Goal: Information Seeking & Learning: Learn about a topic

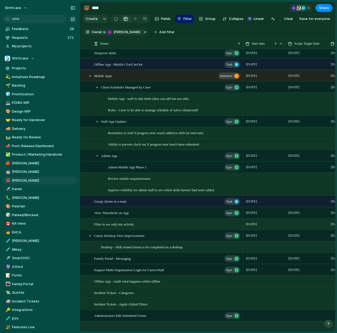
click at [109, 161] on div "Admin Mobile App Phase 1 Epic" at bounding box center [161, 166] width 163 height 11
click at [101, 156] on span "Admin App" at bounding box center [109, 155] width 16 height 6
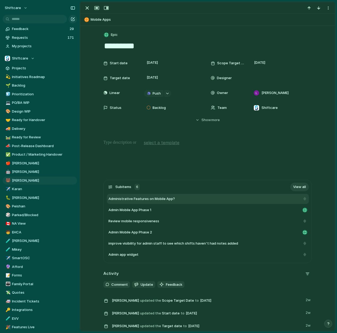
scroll to position [10, 0]
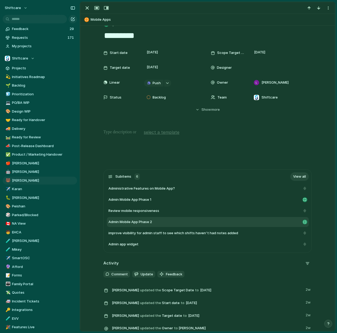
click at [164, 218] on div "Admin Mobile App Phase 2" at bounding box center [208, 222] width 202 height 10
type textarea "**********"
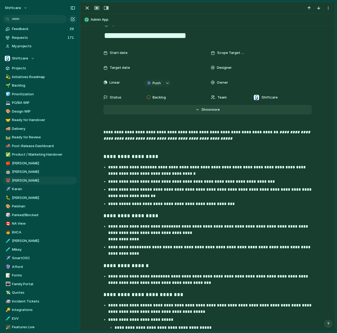
click at [222, 112] on button "Hide Show more" at bounding box center [207, 110] width 208 height 10
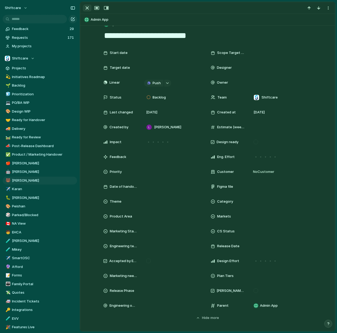
click at [88, 10] on div "button" at bounding box center [87, 8] width 6 height 6
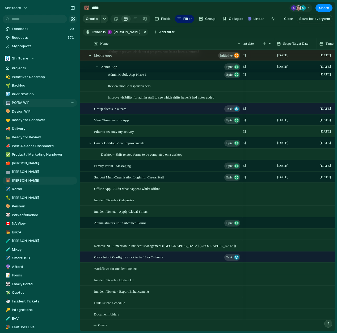
scroll to position [0, 13]
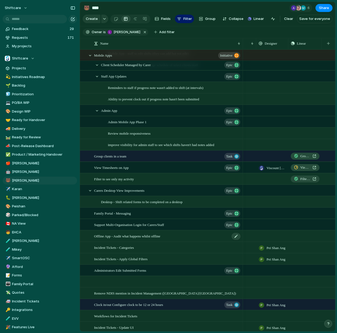
click at [158, 235] on span "Offline App - Audit what happens whilst offline" at bounding box center [127, 236] width 66 height 6
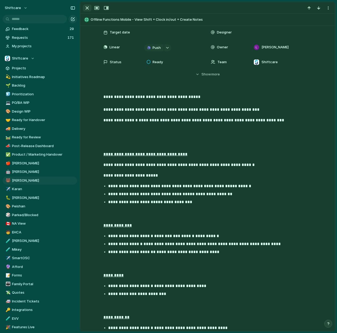
click at [84, 7] on div "button" at bounding box center [87, 8] width 6 height 6
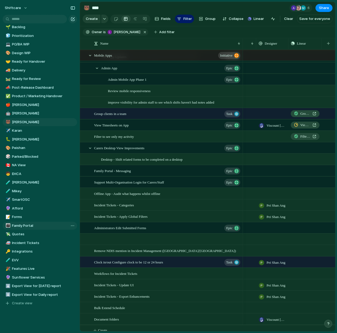
scroll to position [58, 0]
click at [52, 274] on link "🔮 Sunflower Services" at bounding box center [40, 278] width 74 height 8
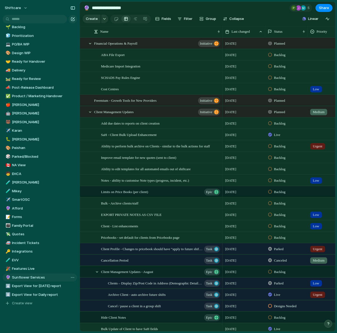
type input "**********"
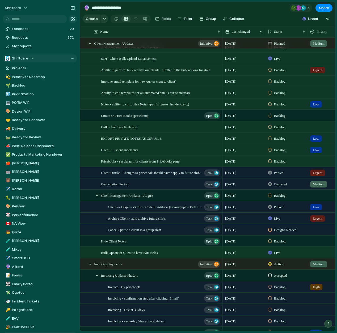
click at [20, 57] on span "Shiftcare" at bounding box center [20, 58] width 16 height 5
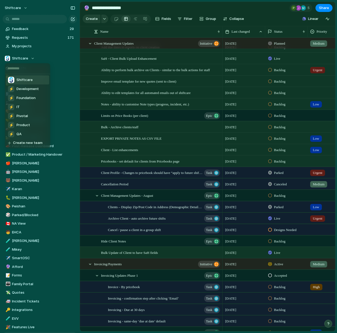
click at [22, 80] on span "Shiftcare" at bounding box center [24, 79] width 16 height 5
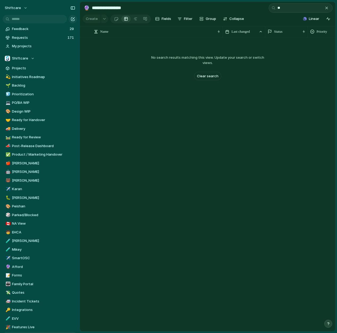
type input "*"
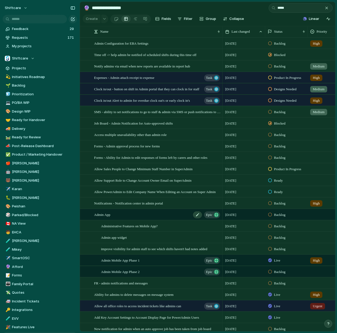
type input "*****"
click at [107, 214] on span "Admin App" at bounding box center [102, 214] width 16 height 6
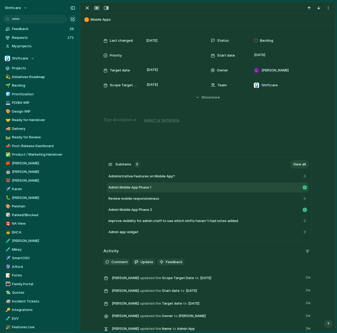
scroll to position [25, 0]
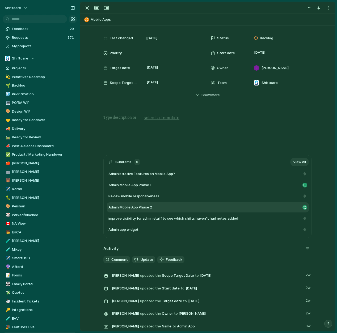
click at [165, 206] on div "Admin Mobile App Phase 2" at bounding box center [204, 207] width 192 height 5
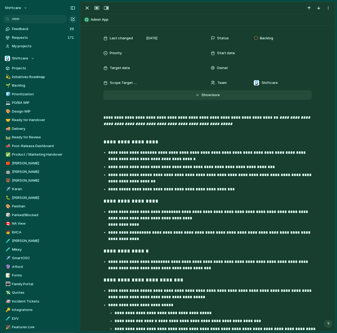
click at [201, 94] on span "Show" at bounding box center [206, 94] width 10 height 5
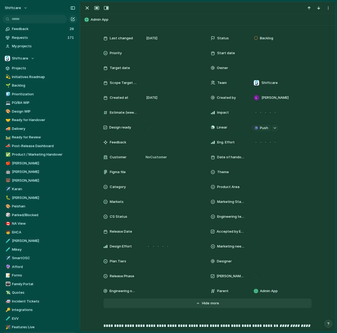
click at [213, 303] on span "more" at bounding box center [214, 303] width 9 height 5
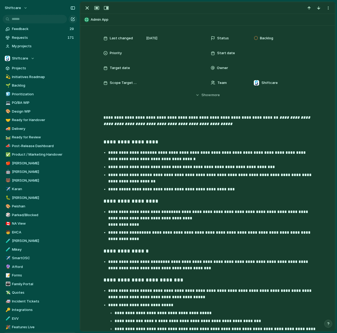
drag, startPoint x: 86, startPoint y: 8, endPoint x: 99, endPoint y: 33, distance: 28.2
click at [99, 33] on div "**********" at bounding box center [207, 166] width 255 height 329
click at [86, 19] on div "Admin App" at bounding box center [208, 19] width 250 height 9
click at [92, 20] on button "Admin App" at bounding box center [208, 19] width 250 height 9
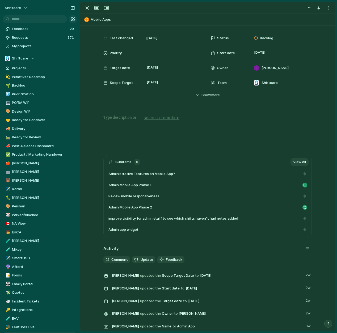
click at [303, 160] on link "View all" at bounding box center [299, 162] width 19 height 9
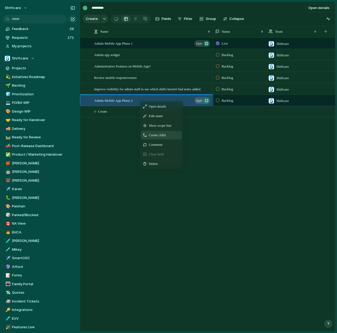
click at [156, 133] on span "Create child" at bounding box center [157, 135] width 17 height 5
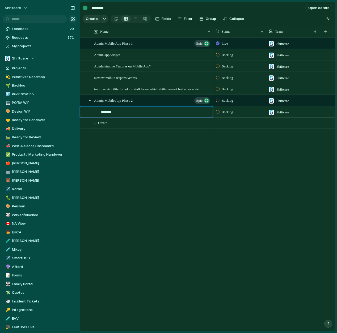
type textarea "*********"
click at [126, 144] on div "Admin Mobile App Phase 1 Epic Admin app widget Administrative Features on Mobil…" at bounding box center [207, 184] width 255 height 294
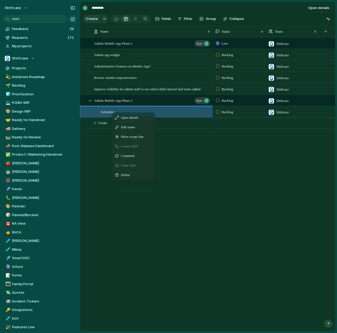
click at [135, 146] on span "Create child" at bounding box center [129, 146] width 17 height 5
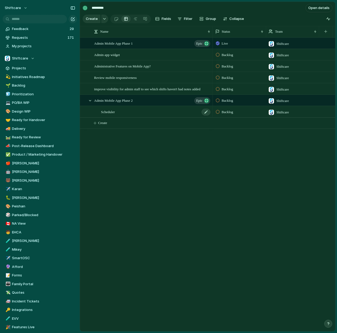
click at [188, 112] on div "Scheduler" at bounding box center [156, 112] width 110 height 11
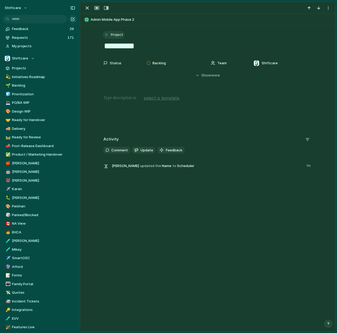
click at [113, 34] on span "Project" at bounding box center [117, 34] width 12 height 5
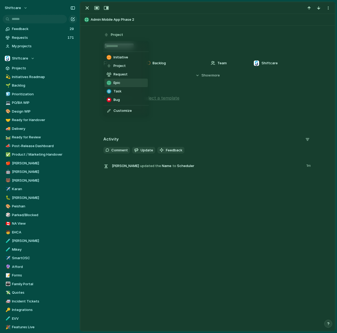
click at [126, 84] on li "Epic" at bounding box center [125, 83] width 43 height 9
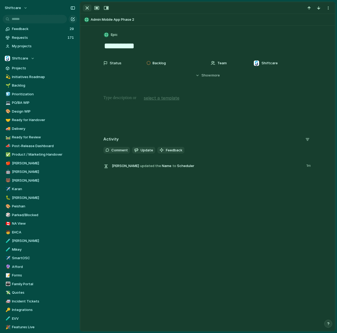
click at [88, 9] on div "button" at bounding box center [87, 8] width 6 height 6
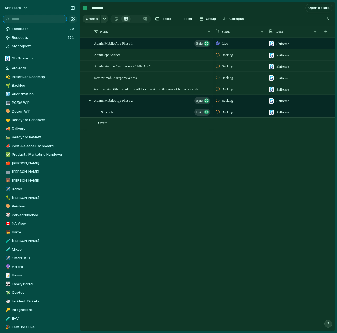
click at [60, 20] on input "text" at bounding box center [35, 19] width 64 height 9
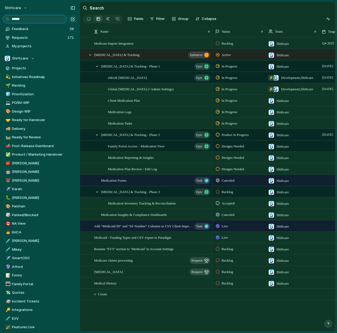
type input "******"
click at [238, 32] on div "Status" at bounding box center [236, 31] width 43 height 5
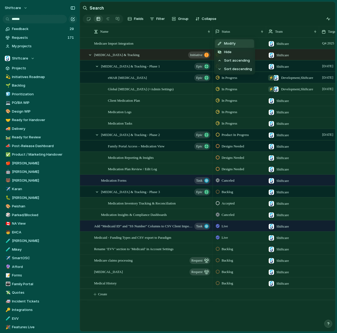
click at [59, 22] on div "Modify Hide Sort ascending Sort descending" at bounding box center [168, 166] width 337 height 333
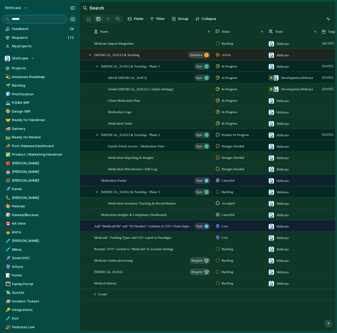
click at [59, 22] on input "******" at bounding box center [35, 19] width 64 height 9
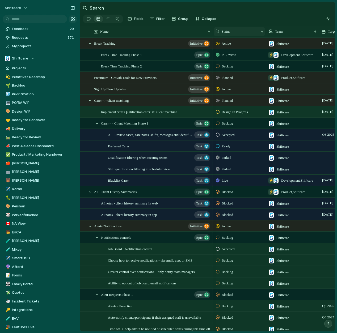
click at [224, 32] on span "Status" at bounding box center [226, 31] width 9 height 5
click at [247, 16] on div "Modify Hide Sort ascending Sort descending" at bounding box center [168, 166] width 337 height 333
click at [249, 33] on div "Status" at bounding box center [236, 31] width 43 height 5
click at [236, 45] on li "Modify" at bounding box center [234, 43] width 39 height 9
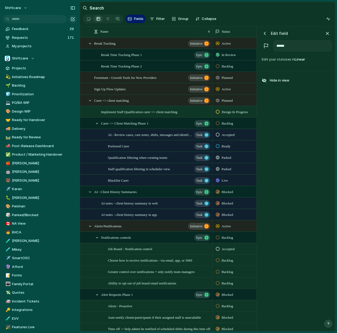
type input "*******"
click at [328, 32] on div "button" at bounding box center [327, 34] width 6 height 6
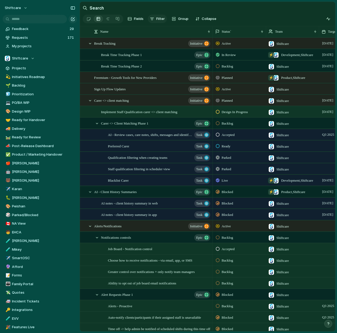
click at [162, 18] on span "Filter" at bounding box center [160, 18] width 9 height 5
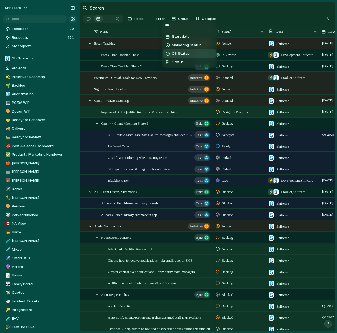
type input "***"
click at [181, 52] on span "CS Status" at bounding box center [181, 53] width 18 height 5
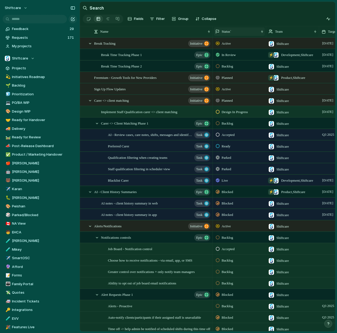
click at [236, 32] on div "Status`" at bounding box center [236, 31] width 43 height 5
click at [235, 41] on span "Modify" at bounding box center [229, 43] width 11 height 5
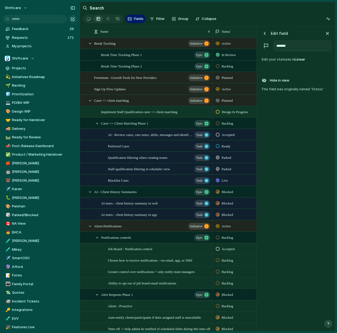
type input "******"
click at [291, 9] on section "Search" at bounding box center [207, 8] width 255 height 12
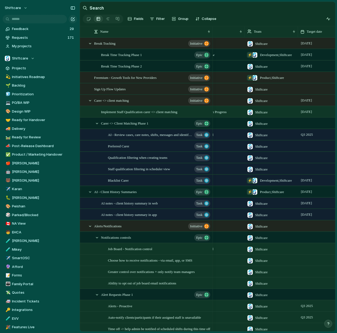
scroll to position [0, 0]
click at [157, 20] on span "Filter" at bounding box center [160, 18] width 9 height 5
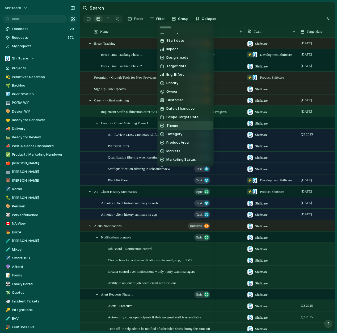
scroll to position [8, 0]
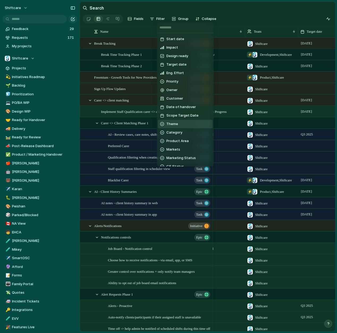
click at [184, 125] on li "Theme" at bounding box center [185, 124] width 55 height 9
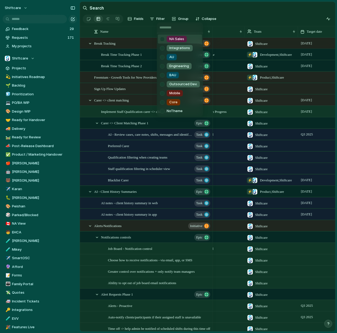
click at [159, 18] on div "NA Sales Integrations AU Engineering BAU Outsourced Dev. Mobile Core No Theme" at bounding box center [168, 166] width 337 height 333
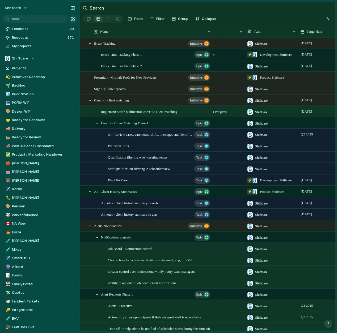
click at [159, 18] on span "Filter" at bounding box center [160, 18] width 9 height 5
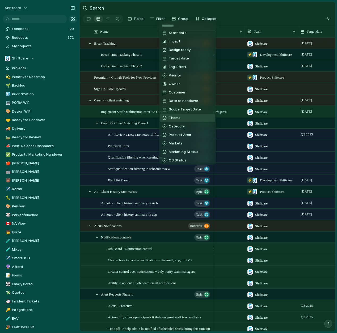
scroll to position [14, 0]
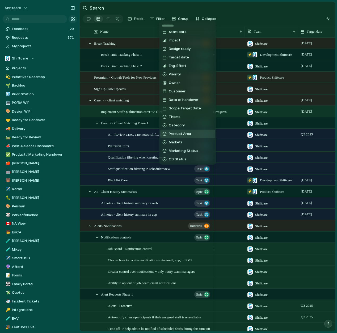
click at [182, 133] on span "Product Area" at bounding box center [180, 133] width 22 height 5
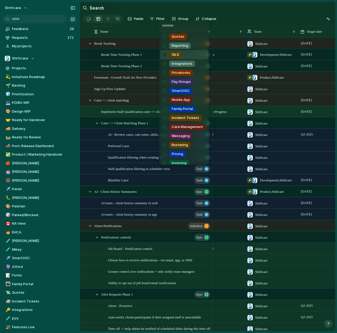
scroll to position [52, 0]
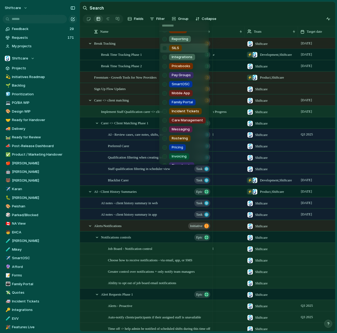
click at [161, 19] on div "Scheduling Client Profile Staff Profile Job Board Forms Quotes Reporting SILS I…" at bounding box center [168, 166] width 337 height 333
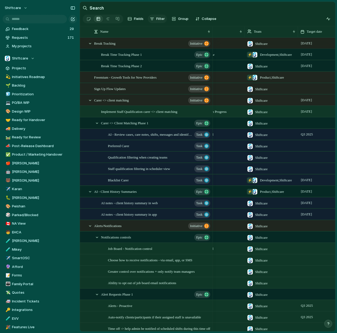
click at [162, 20] on span "Filter" at bounding box center [160, 18] width 9 height 5
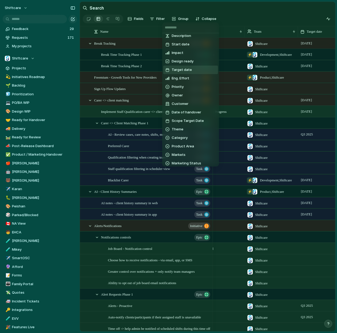
scroll to position [3, 0]
click at [193, 63] on span "Design ready" at bounding box center [183, 60] width 22 height 5
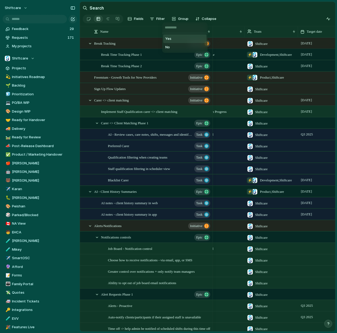
click at [175, 39] on li "Yes" at bounding box center [184, 39] width 43 height 9
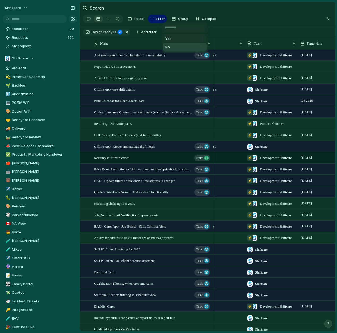
click at [186, 50] on li "No" at bounding box center [184, 47] width 43 height 9
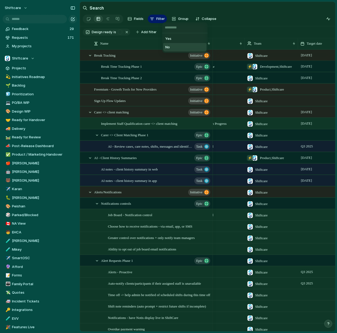
click at [241, 21] on div "Yes No" at bounding box center [168, 166] width 337 height 333
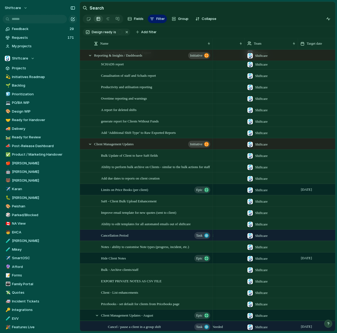
scroll to position [0, 0]
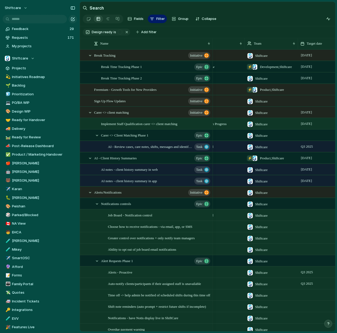
click at [250, 25] on section "Fields Filter Group Zoom Collapse" at bounding box center [207, 20] width 255 height 13
click at [262, 18] on section "Fields Filter Group Zoom Collapse" at bounding box center [207, 20] width 255 height 13
click at [238, 15] on section "Fields Filter Group Zoom Collapse" at bounding box center [207, 20] width 255 height 13
click at [51, 19] on input "text" at bounding box center [35, 19] width 64 height 9
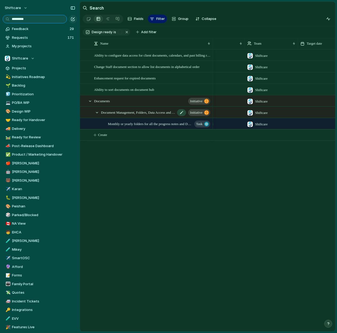
type input "*********"
click at [118, 112] on span "Document Management, Folders, Data Access and Archiving documents, Client, Staf…" at bounding box center [138, 112] width 74 height 6
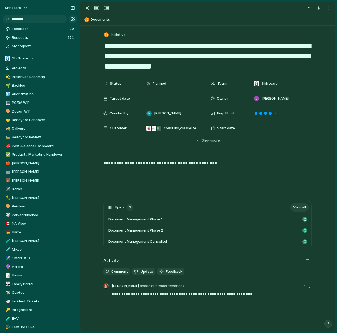
scroll to position [0, 0]
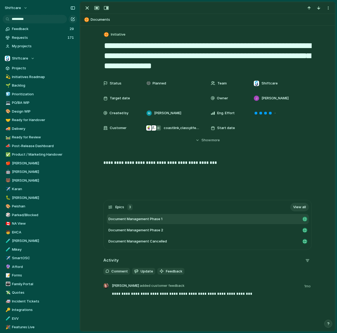
click at [156, 218] on span "Document Management Phase 1" at bounding box center [135, 218] width 54 height 5
type textarea "**********"
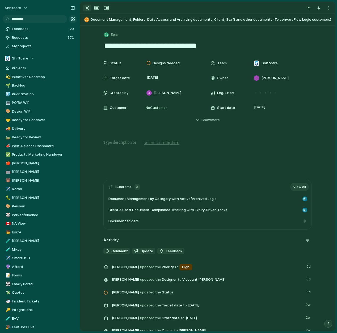
click at [87, 9] on div "button" at bounding box center [87, 8] width 6 height 6
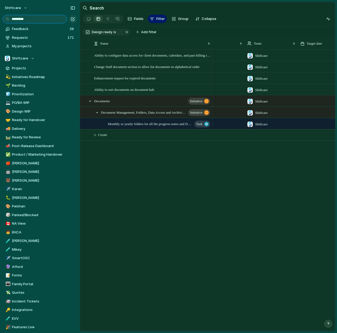
click at [55, 20] on input "*********" at bounding box center [35, 19] width 64 height 9
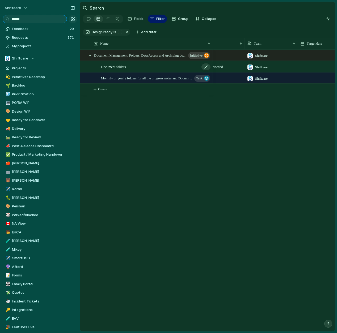
type input "******"
click at [125, 66] on span "Document folders" at bounding box center [113, 66] width 25 height 6
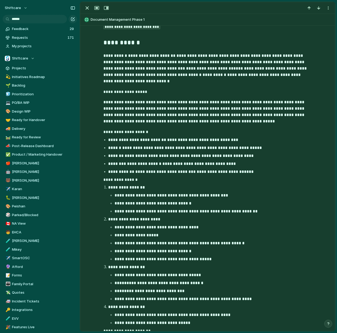
scroll to position [191, 0]
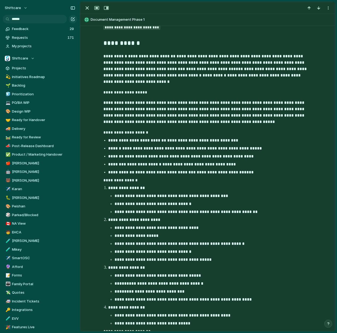
click at [160, 199] on ul "**********" at bounding box center [212, 204] width 208 height 22
click at [177, 197] on p "**********" at bounding box center [215, 196] width 202 height 6
click at [211, 199] on p "**********" at bounding box center [215, 196] width 202 height 6
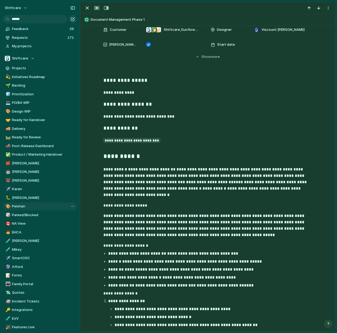
scroll to position [78, 0]
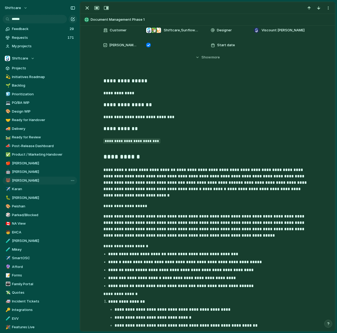
click at [18, 179] on span "[PERSON_NAME]" at bounding box center [43, 180] width 63 height 5
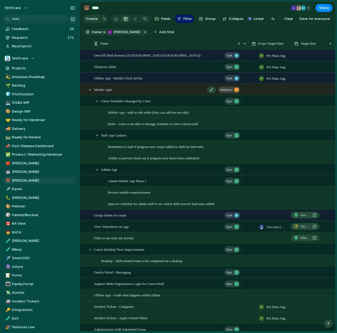
scroll to position [0, 114]
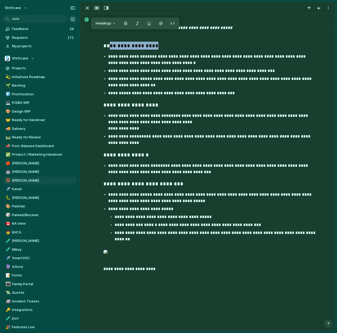
scroll to position [58, 0]
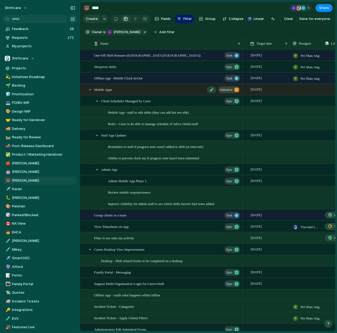
scroll to position [0, 78]
click at [120, 57] on span "One-Off Shift Bonuses ([GEOGRAPHIC_DATA]/[GEOGRAPHIC_DATA])" at bounding box center [147, 55] width 106 height 6
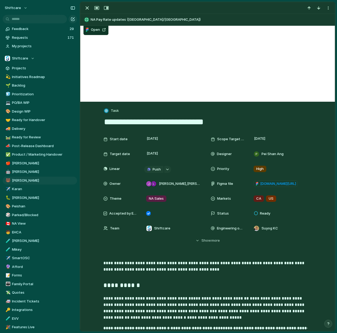
scroll to position [5, 0]
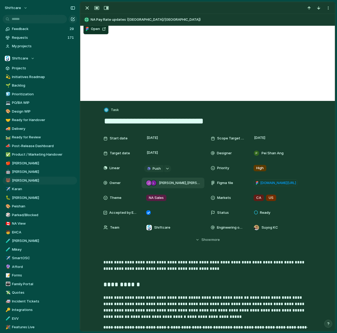
click at [190, 183] on span "[PERSON_NAME] , [PERSON_NAME]" at bounding box center [179, 182] width 41 height 5
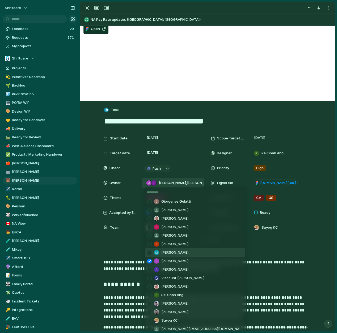
scroll to position [0, 0]
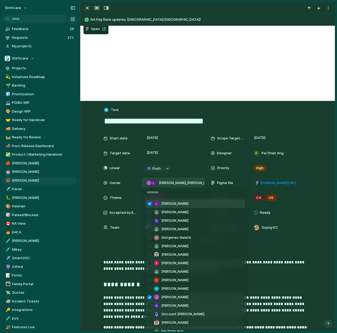
click at [175, 205] on span "[PERSON_NAME]" at bounding box center [174, 203] width 27 height 5
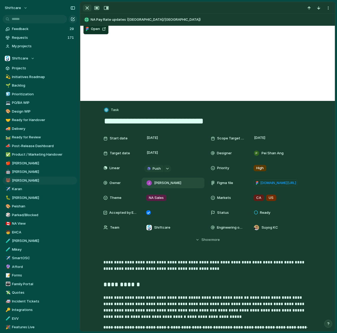
click at [86, 6] on div "button" at bounding box center [87, 8] width 6 height 6
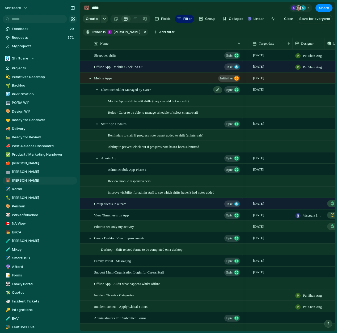
click at [143, 91] on span "Client Scheduler Managed by Carer" at bounding box center [126, 89] width 50 height 6
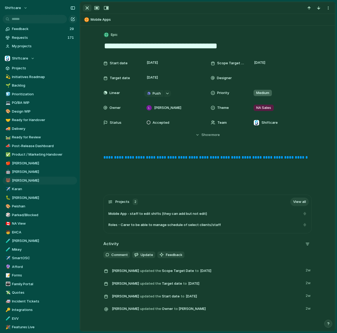
click at [86, 9] on div "button" at bounding box center [87, 8] width 6 height 6
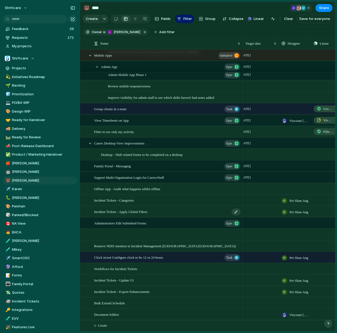
scroll to position [0, 99]
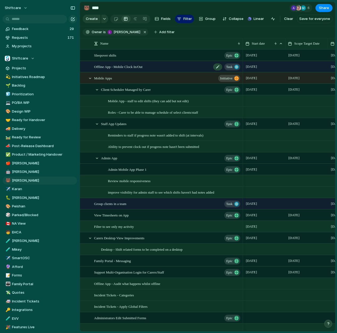
click at [142, 65] on span "Offline App - Mobile Clock In/Out" at bounding box center [118, 66] width 48 height 6
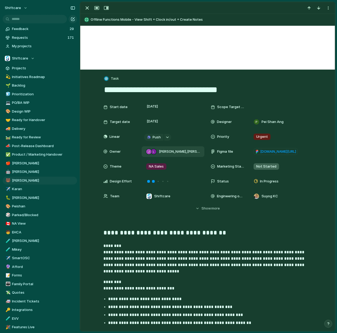
click at [179, 152] on span "[PERSON_NAME] , [PERSON_NAME]" at bounding box center [179, 151] width 41 height 5
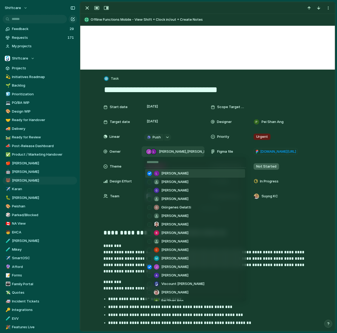
click at [158, 173] on div at bounding box center [156, 173] width 5 height 5
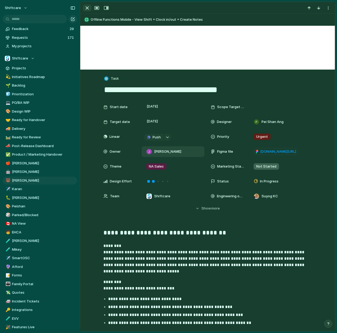
click at [83, 6] on button "button" at bounding box center [87, 8] width 9 height 7
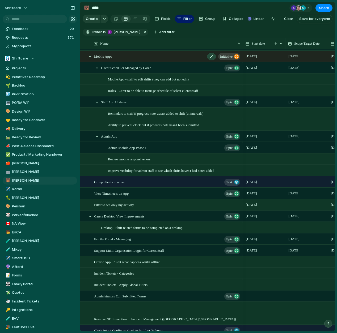
click at [109, 57] on span "Mobile Apps" at bounding box center [103, 56] width 18 height 6
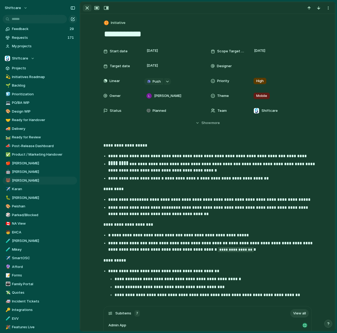
click at [86, 10] on div "button" at bounding box center [87, 8] width 6 height 6
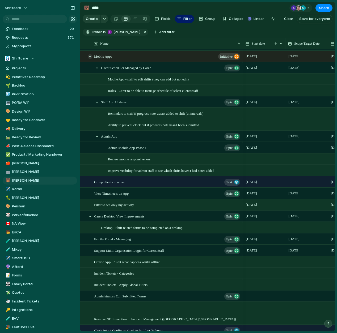
click at [91, 56] on div at bounding box center [90, 56] width 5 height 5
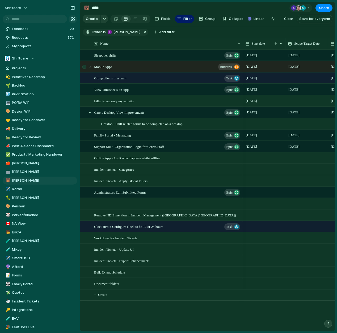
click at [91, 69] on div at bounding box center [87, 66] width 14 height 11
click at [91, 68] on div at bounding box center [90, 67] width 5 height 5
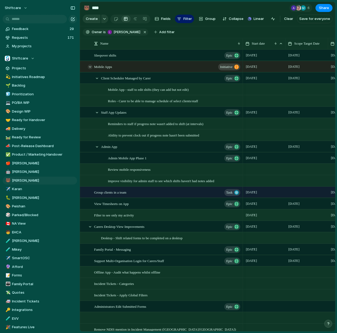
click at [91, 68] on div at bounding box center [90, 67] width 5 height 5
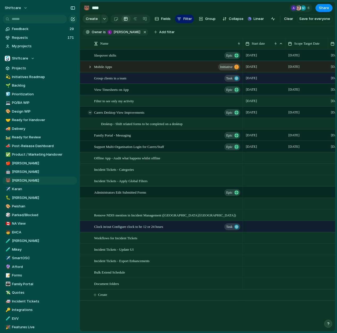
click at [91, 112] on div at bounding box center [90, 112] width 5 height 5
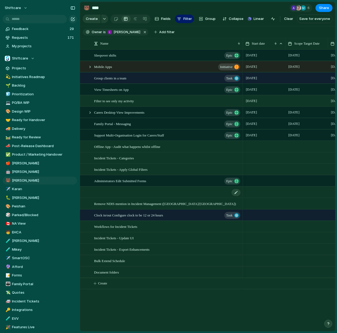
click at [136, 192] on div at bounding box center [167, 192] width 147 height 11
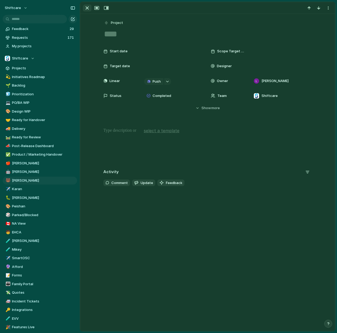
click at [87, 7] on div "button" at bounding box center [87, 8] width 6 height 6
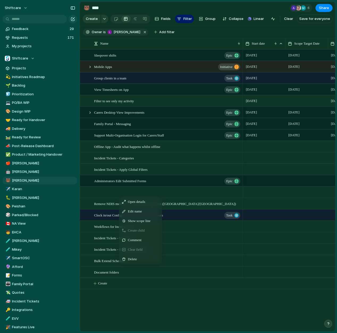
click at [139, 254] on div "Open details Edit name Show scope line Create child Comment Clear field Delete" at bounding box center [140, 231] width 43 height 68
click at [139, 259] on div "Delete" at bounding box center [140, 259] width 41 height 9
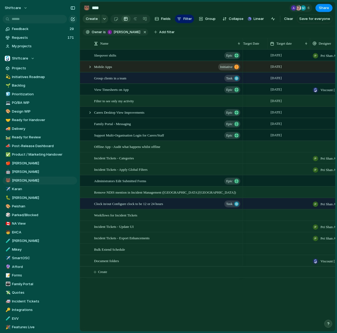
scroll to position [0, 93]
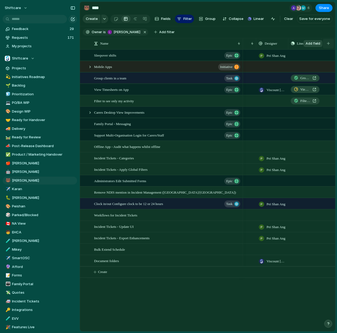
click at [329, 44] on div "button" at bounding box center [328, 43] width 3 height 3
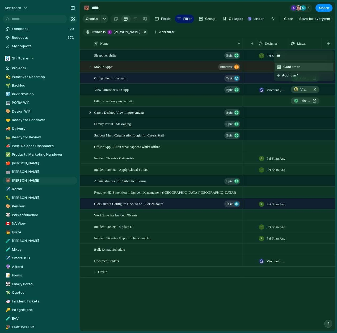
type input "***"
click at [315, 68] on li "Customer" at bounding box center [304, 67] width 58 height 9
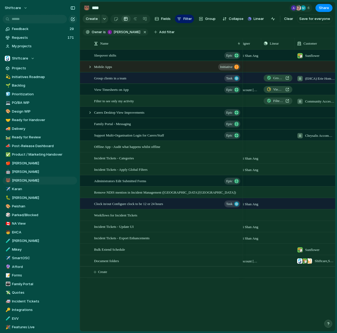
scroll to position [0, 144]
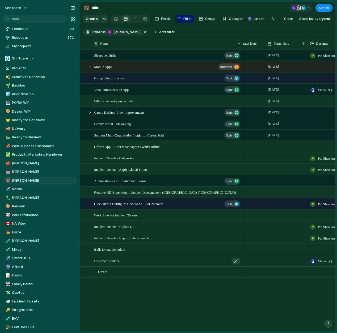
click at [136, 261] on div "Document folders" at bounding box center [167, 261] width 147 height 11
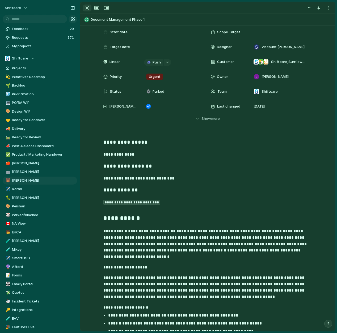
click at [88, 9] on div "button" at bounding box center [87, 8] width 6 height 6
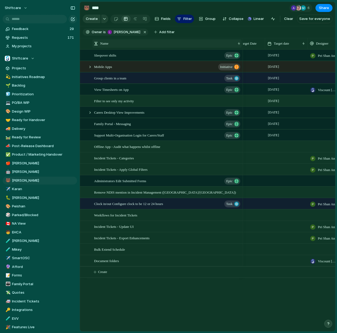
click at [213, 46] on div "Name" at bounding box center [165, 43] width 142 height 5
click at [213, 46] on div "Sort ascending Sort descending" at bounding box center [168, 166] width 337 height 333
click at [138, 53] on div "Sleepover shifts Epic" at bounding box center [167, 55] width 147 height 11
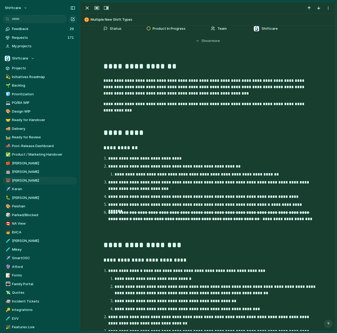
scroll to position [106, 0]
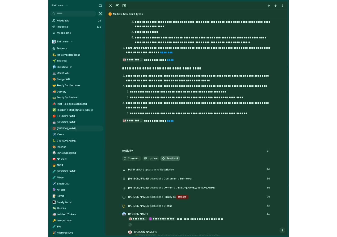
scroll to position [526, 0]
